Goal: Task Accomplishment & Management: Complete application form

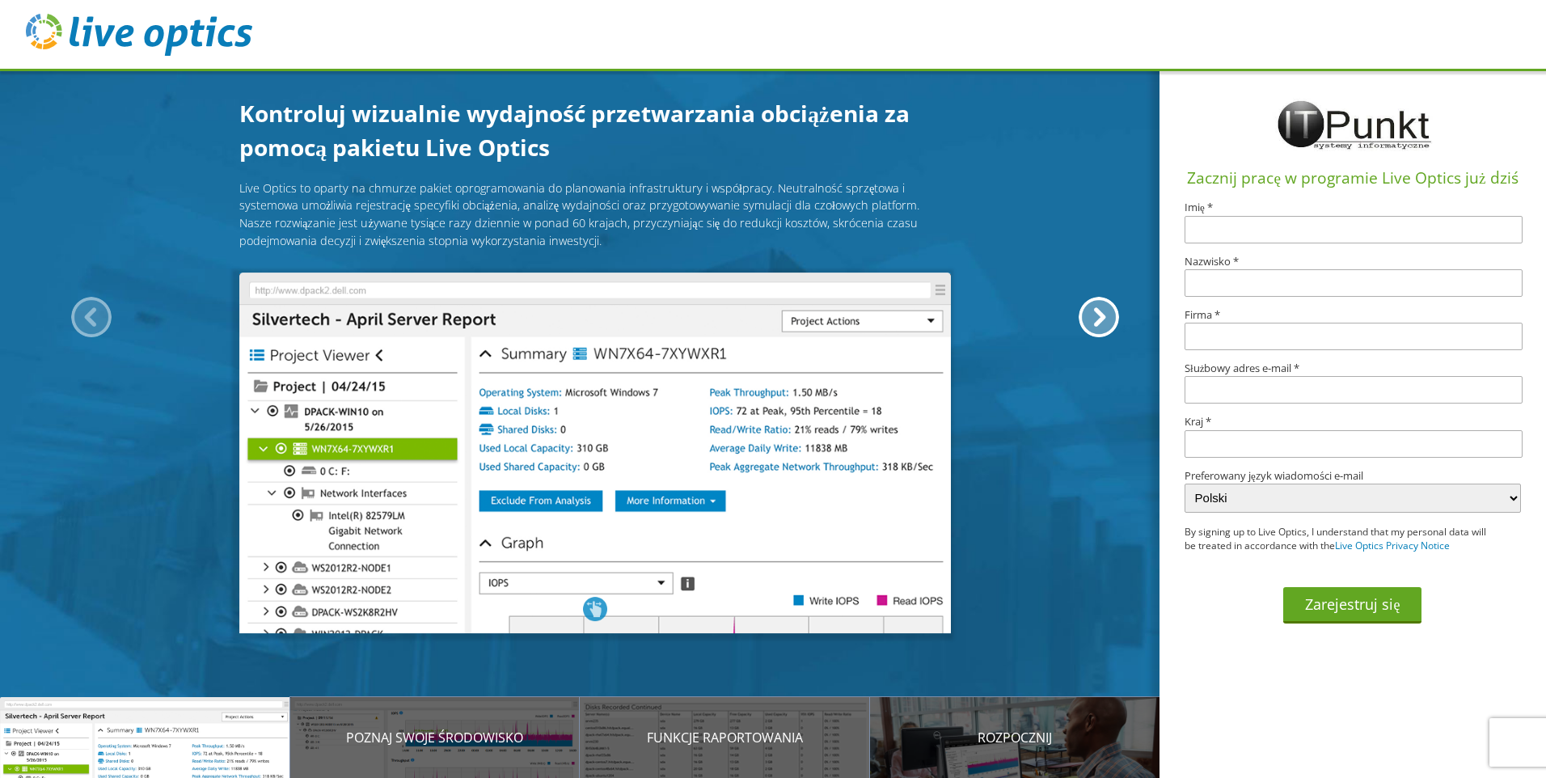
click at [1284, 226] on input "text" at bounding box center [1353, 229] width 338 height 27
type input "[PERSON_NAME]"
type input "Dobrasz"
click at [1287, 331] on input "text" at bounding box center [1353, 336] width 338 height 27
type input "STALPROFIL S.A."
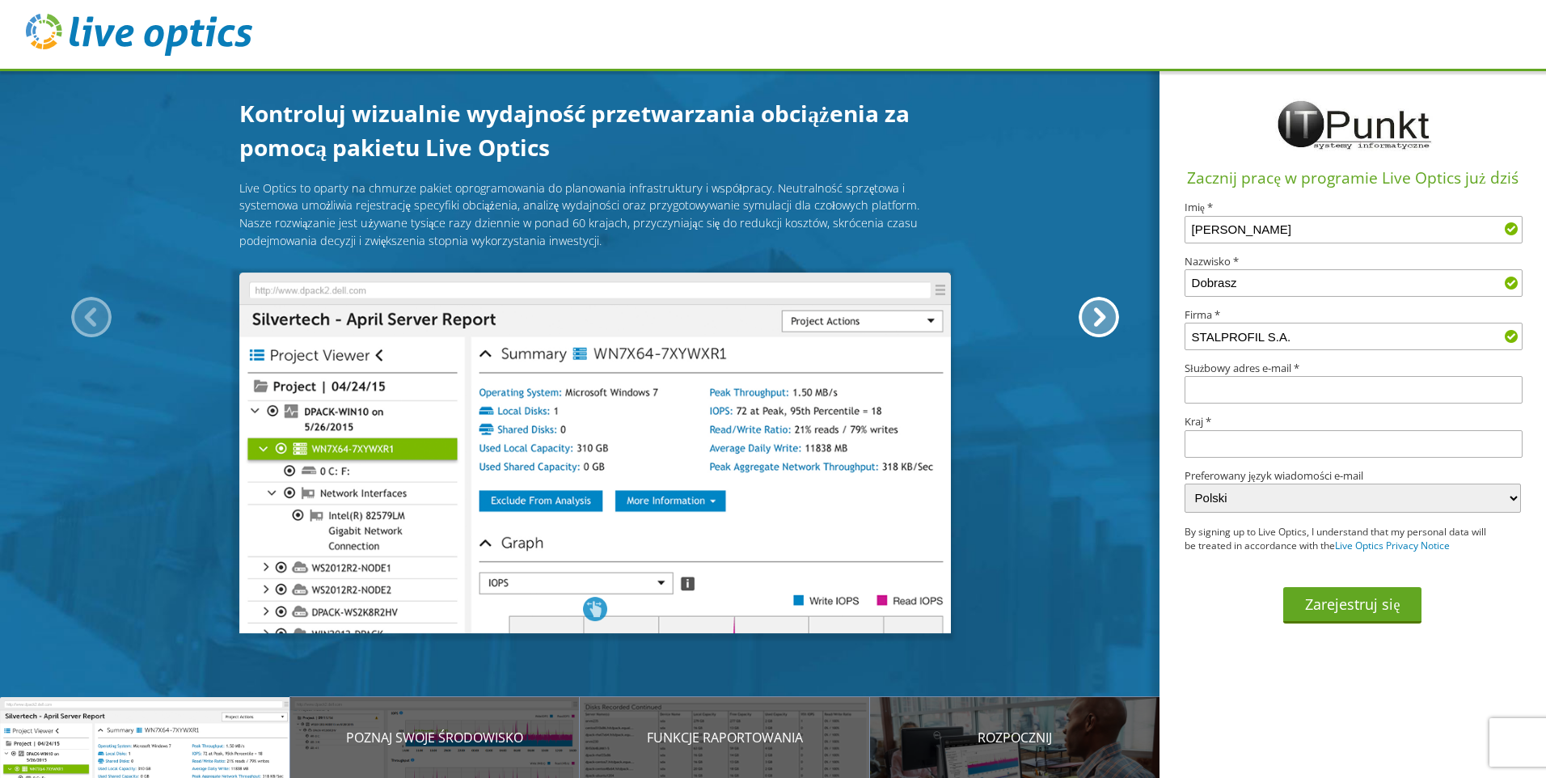
click at [1236, 386] on input "text" at bounding box center [1353, 389] width 338 height 27
type input "[PERSON_NAME][EMAIL_ADDRESS][DOMAIN_NAME]"
click at [1234, 442] on input "text" at bounding box center [1353, 443] width 338 height 27
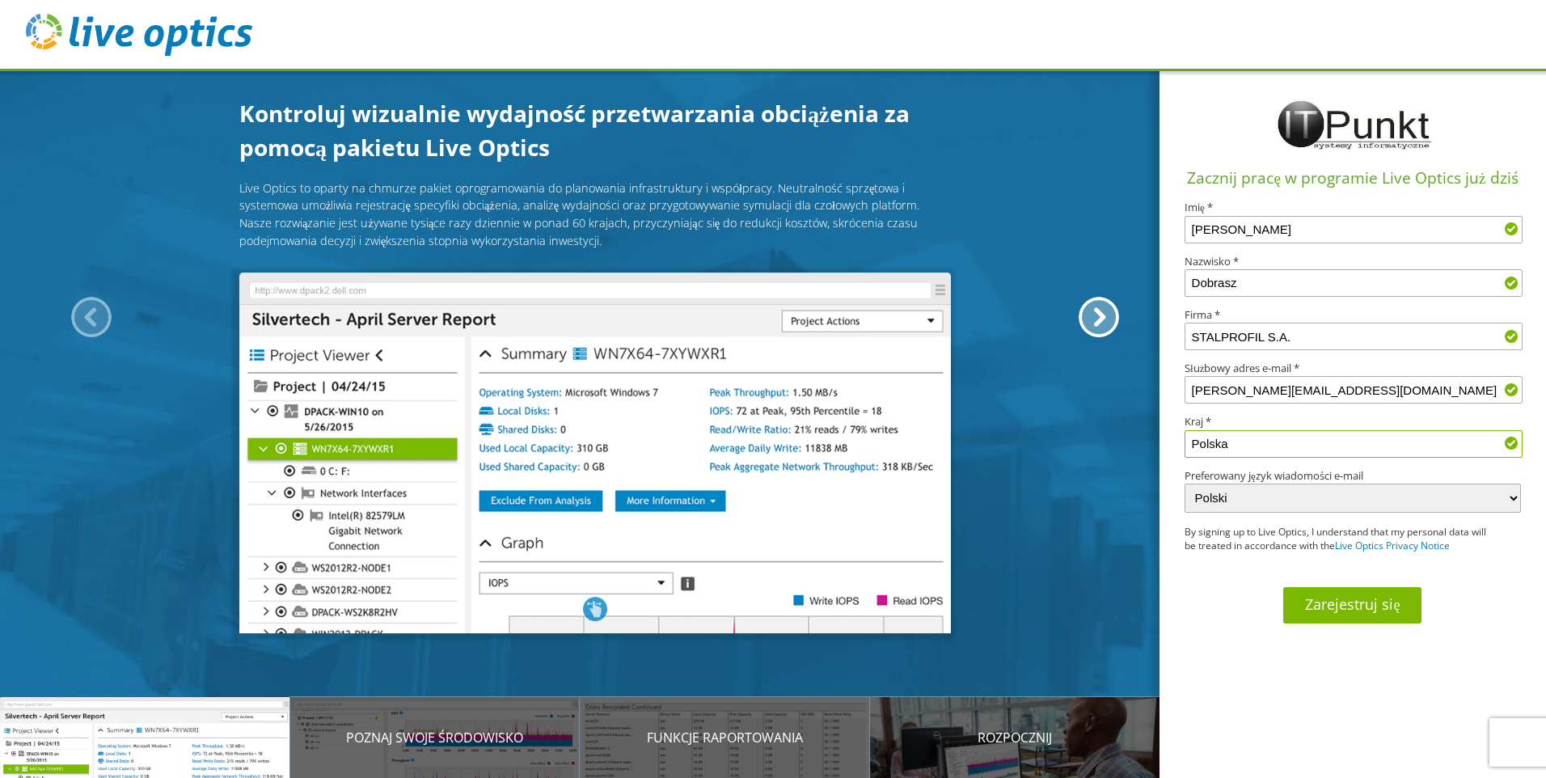
type input "Polska"
click at [1396, 597] on button "Zarejestruj się" at bounding box center [1352, 605] width 138 height 36
click at [1384, 602] on button "Zarejestruj się" at bounding box center [1352, 605] width 138 height 36
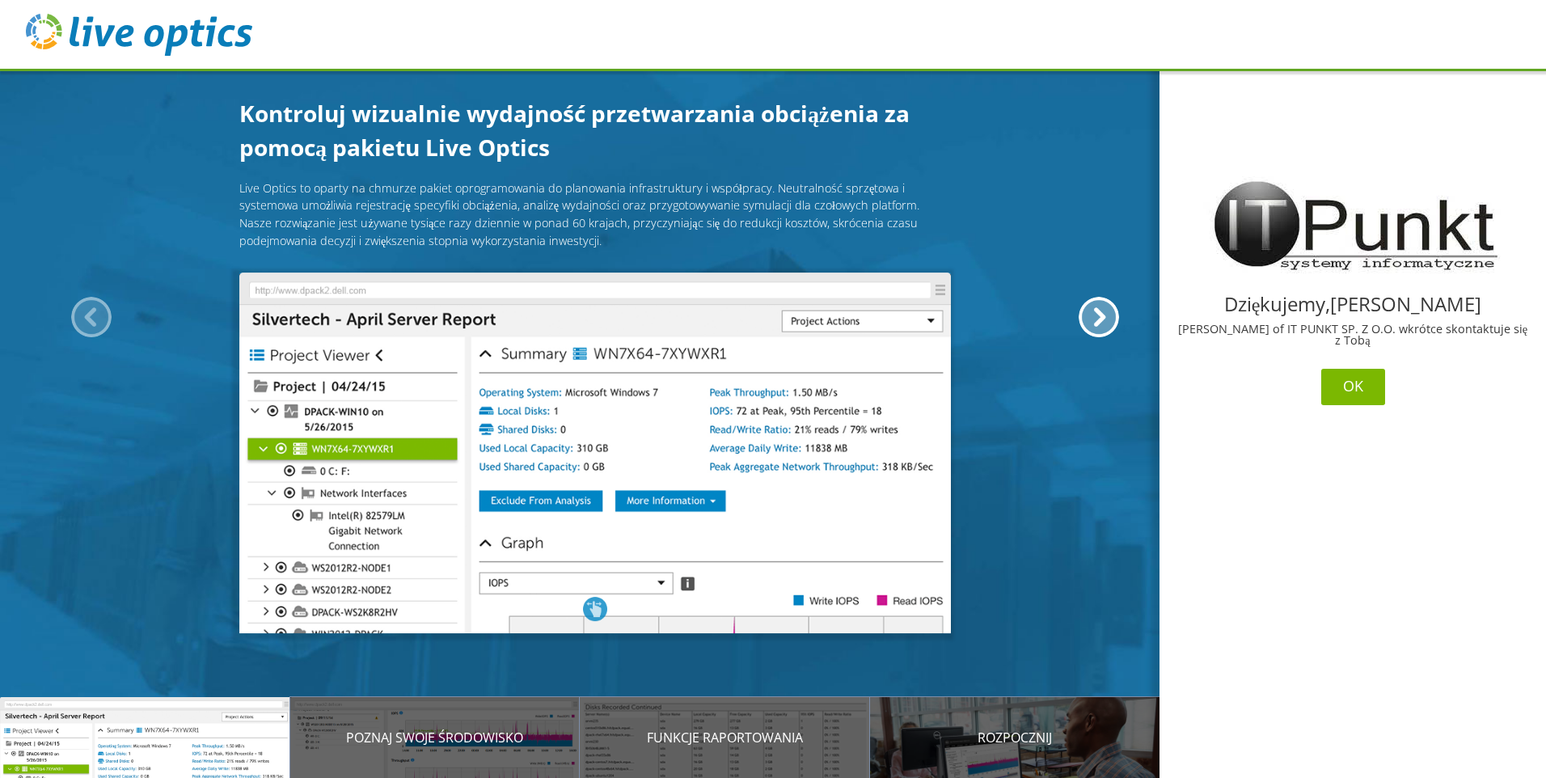
click at [1347, 390] on button "OK" at bounding box center [1353, 387] width 64 height 36
